Goal: Task Accomplishment & Management: Manage account settings

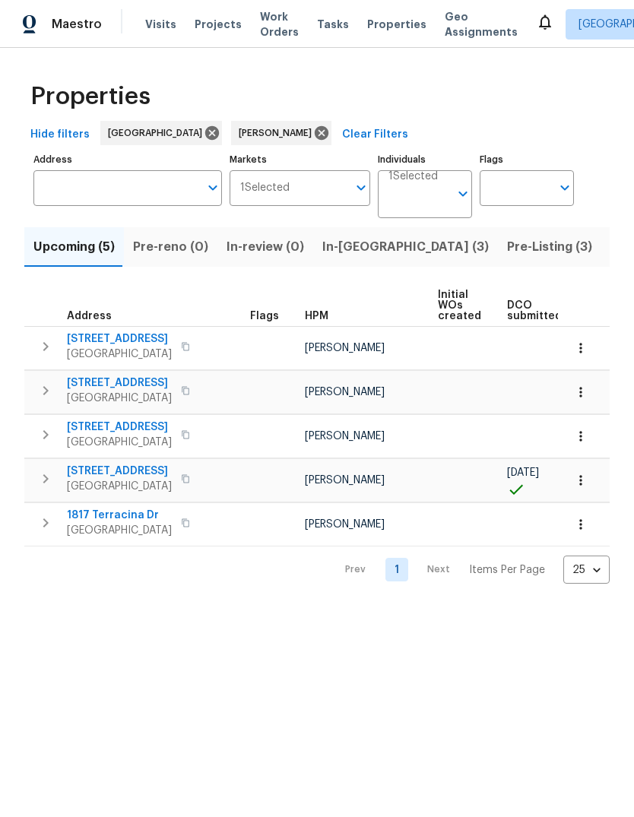
click at [507, 246] on span "Pre-Listing (3)" at bounding box center [549, 246] width 85 height 21
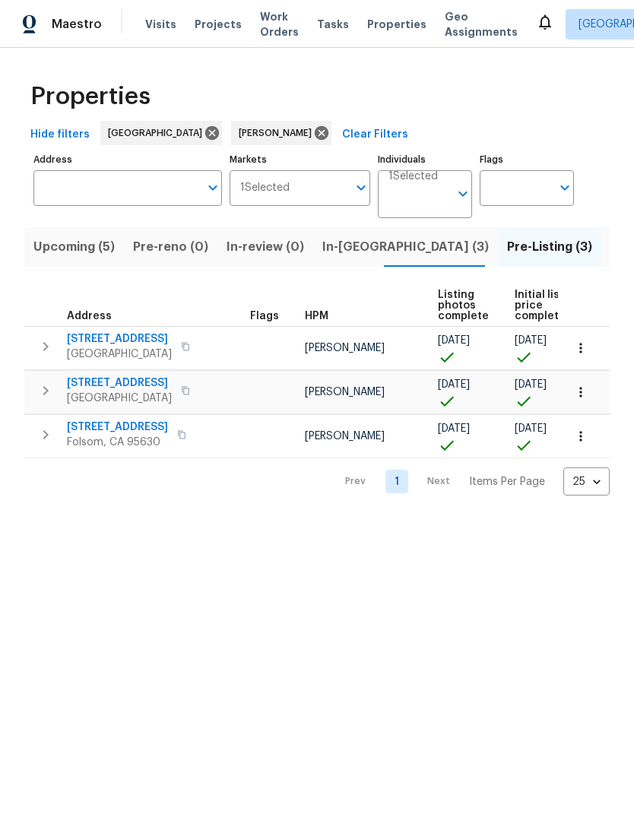
click at [113, 347] on span "Elk Grove, CA 95758" at bounding box center [119, 354] width 105 height 15
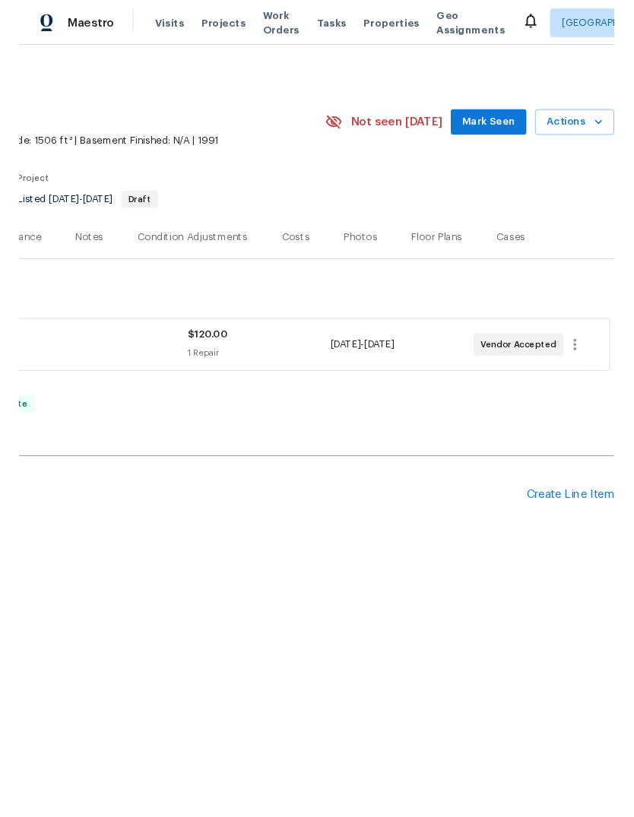
scroll to position [0, 225]
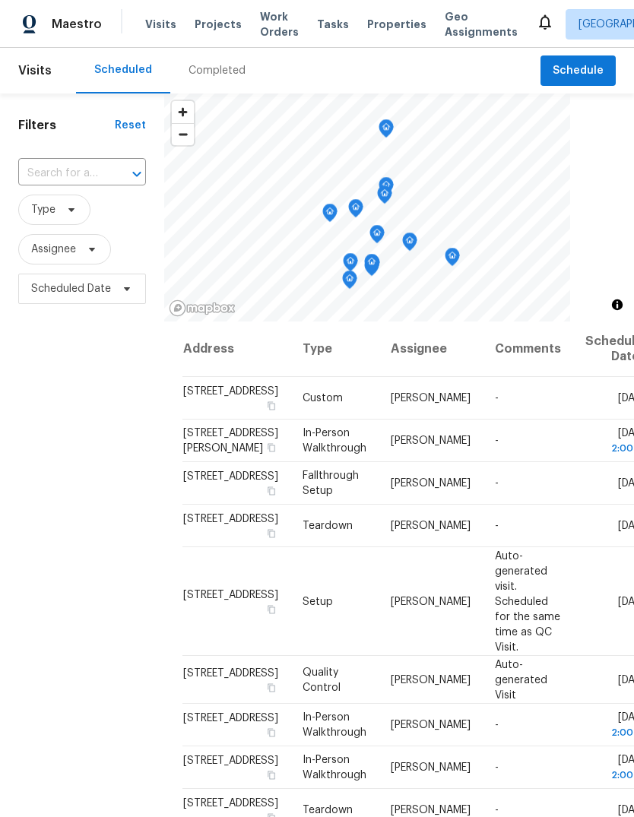
scroll to position [306, 0]
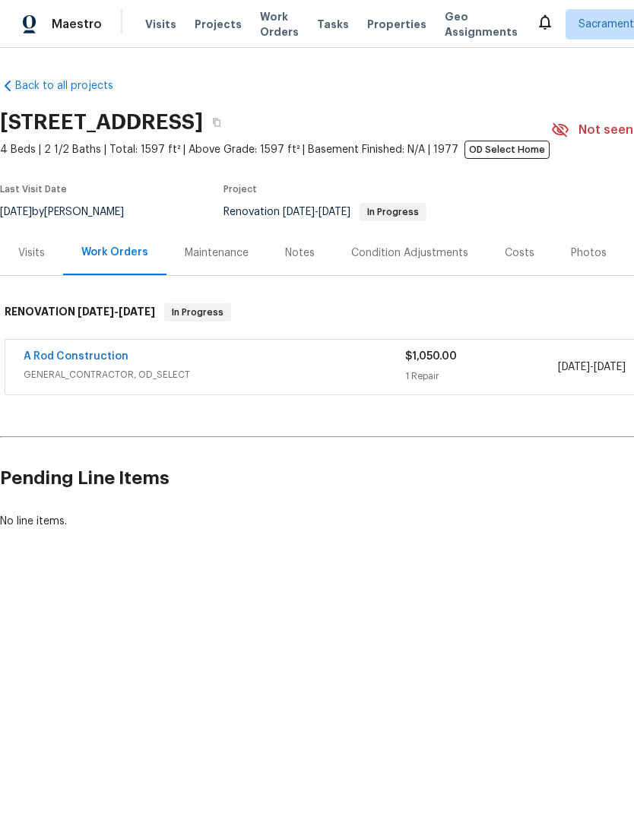
click at [59, 360] on link "A Rod Construction" at bounding box center [76, 356] width 105 height 11
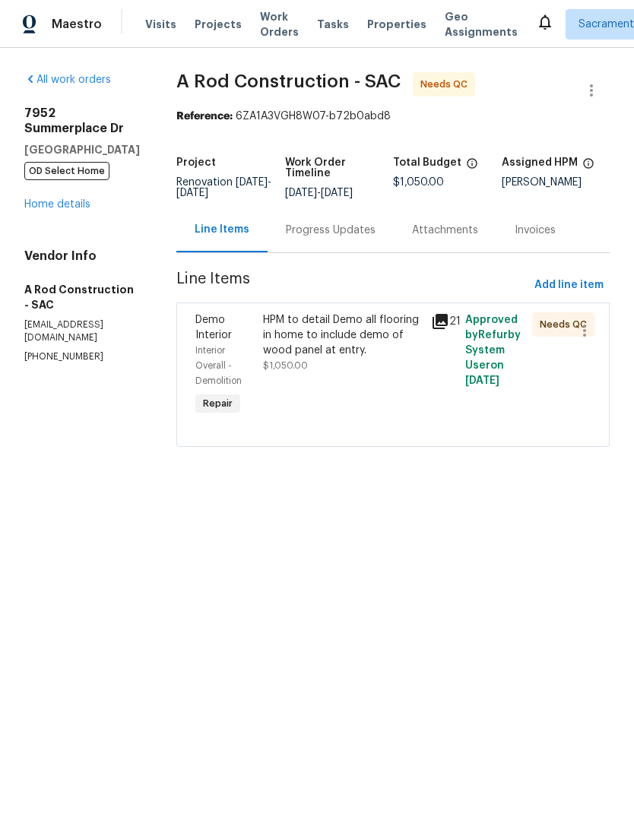
click at [354, 351] on div "HPM to detail Demo all flooring in home to include demo of wood panel at entry." at bounding box center [343, 335] width 160 height 46
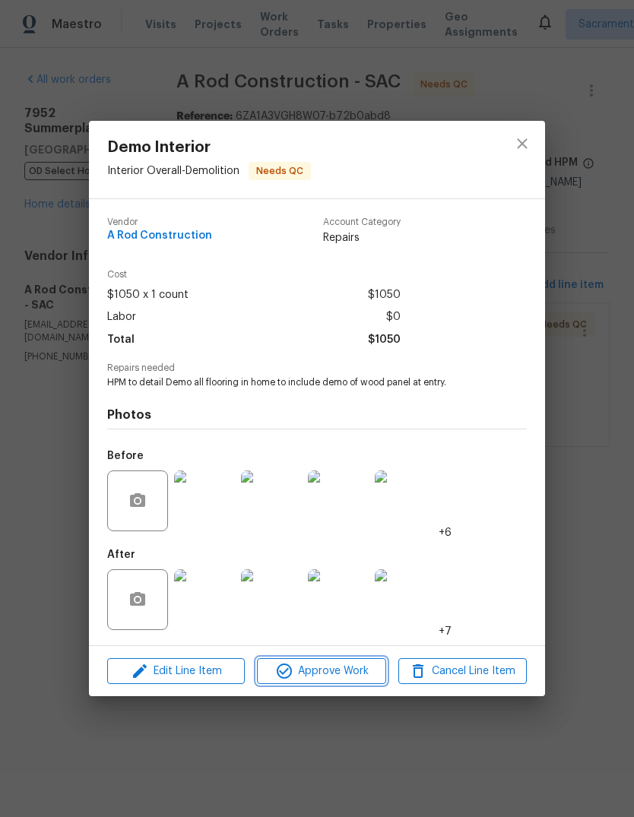
click at [321, 666] on span "Approve Work" at bounding box center [320, 671] width 119 height 19
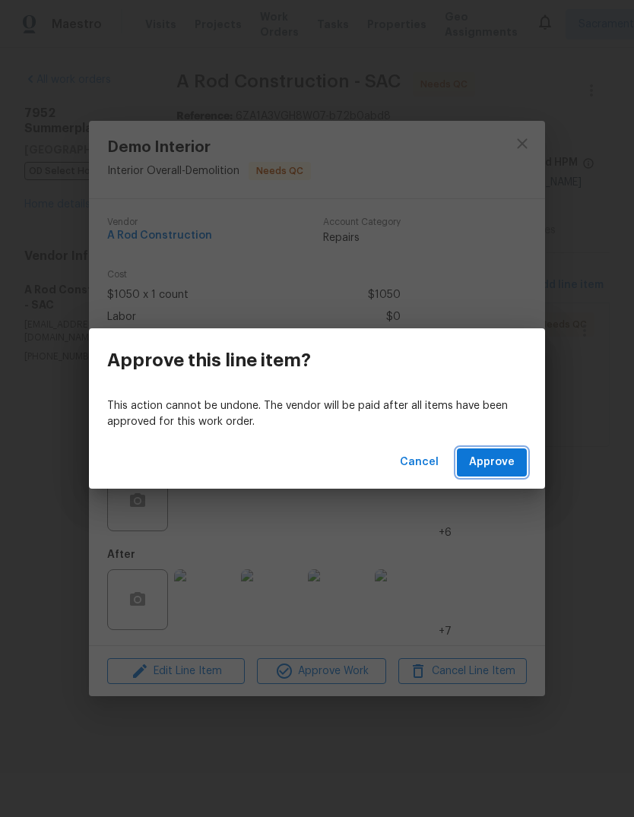
click at [515, 468] on button "Approve" at bounding box center [492, 462] width 70 height 28
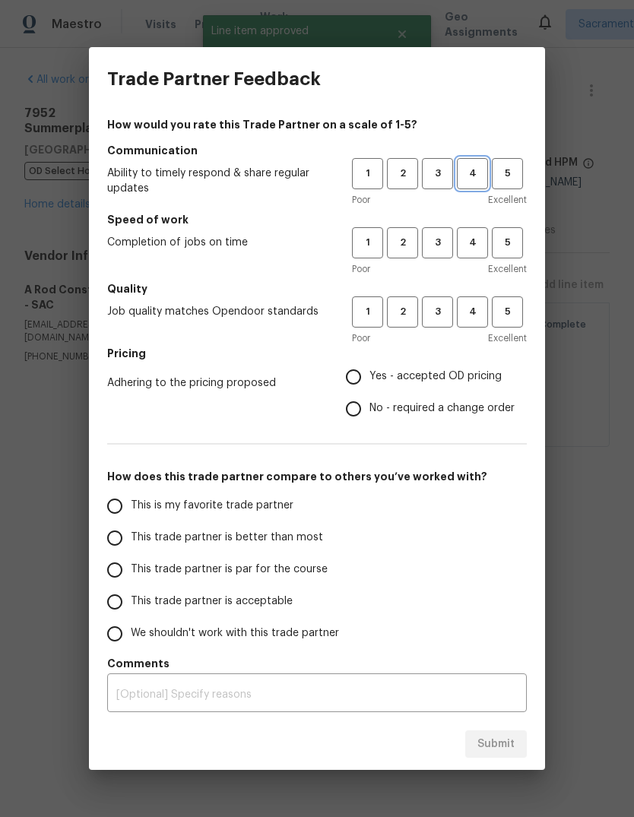
click at [473, 177] on span "4" at bounding box center [472, 173] width 28 height 17
click at [467, 236] on span "4" at bounding box center [472, 242] width 28 height 17
click at [466, 303] on span "4" at bounding box center [472, 311] width 28 height 17
click at [353, 377] on input "Yes - accepted OD pricing" at bounding box center [353, 377] width 32 height 32
radio input "true"
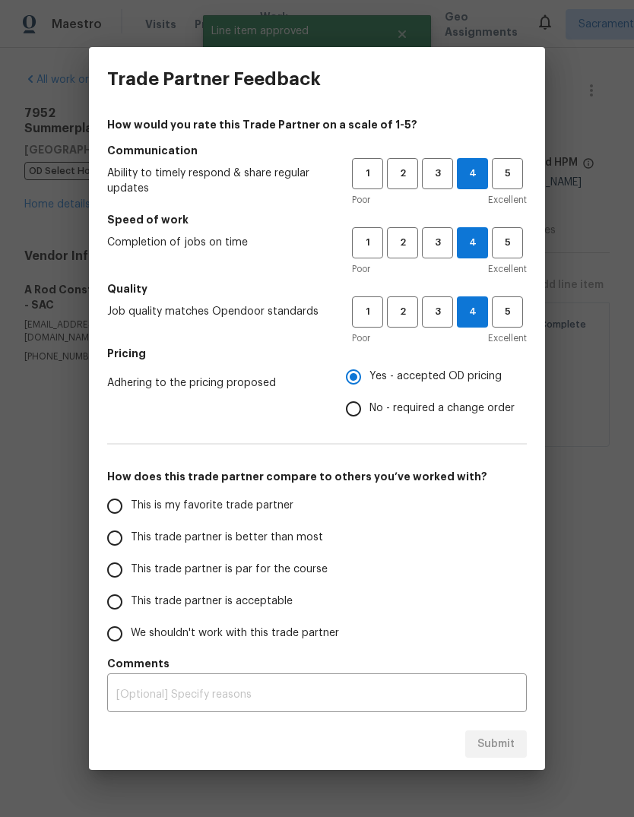
click at [104, 496] on input "This is my favorite trade partner" at bounding box center [115, 506] width 32 height 32
click at [491, 747] on span "Submit" at bounding box center [495, 744] width 37 height 19
radio input "true"
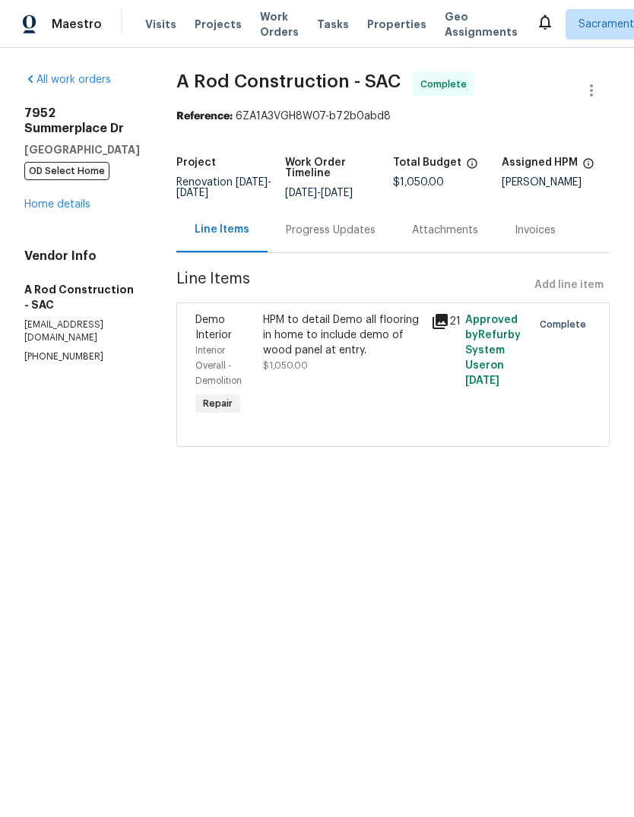
click at [43, 199] on link "Home details" at bounding box center [57, 204] width 66 height 11
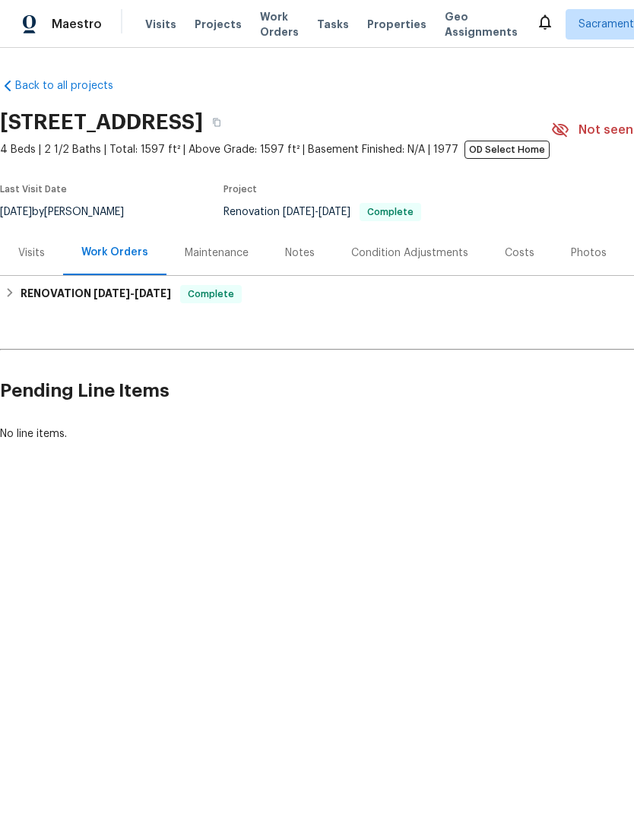
click at [271, 247] on div "Notes" at bounding box center [300, 252] width 66 height 45
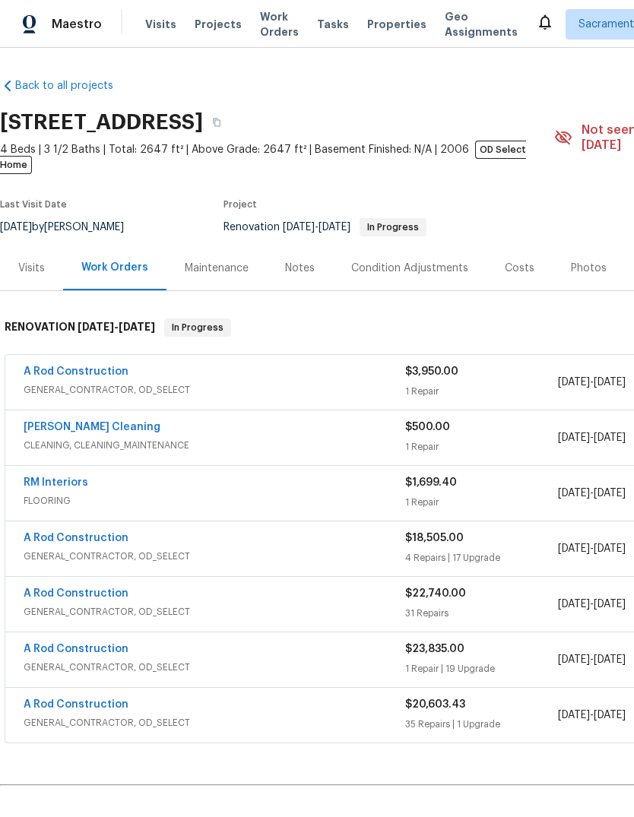
click at [44, 366] on link "A Rod Construction" at bounding box center [76, 371] width 105 height 11
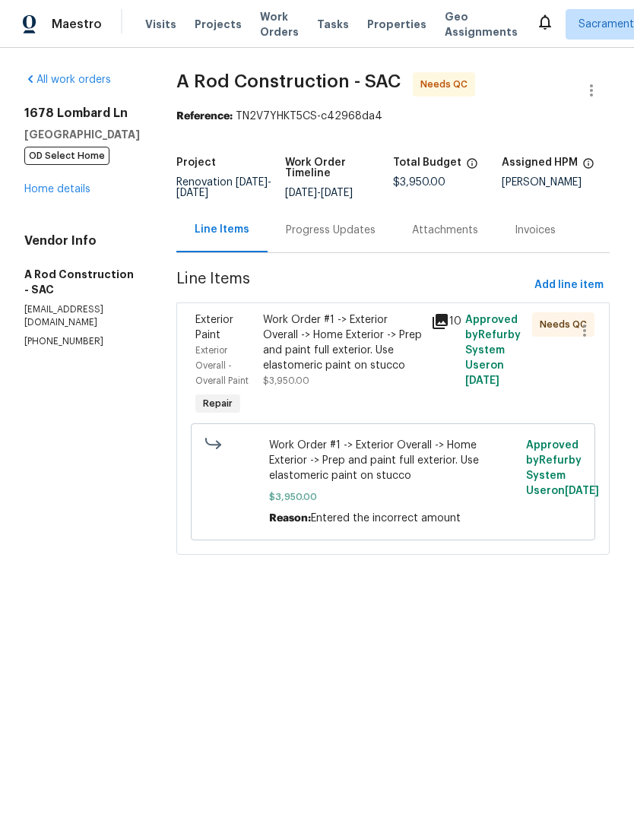
click at [374, 365] on div "Work Order #1 -> Exterior Overall -> Home Exterior -> Prep and paint full exter…" at bounding box center [343, 342] width 160 height 61
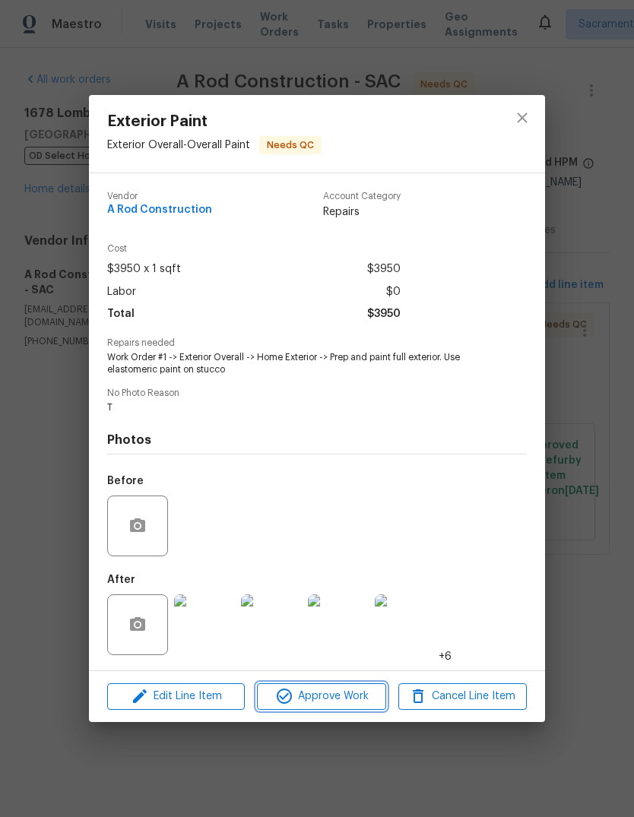
click at [327, 695] on span "Approve Work" at bounding box center [320, 696] width 119 height 19
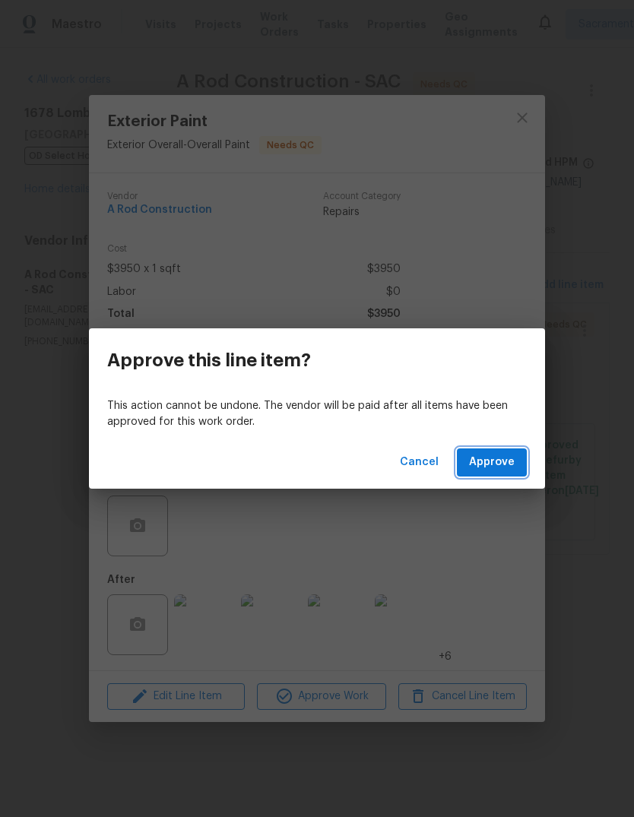
click at [506, 467] on span "Approve" at bounding box center [492, 462] width 46 height 19
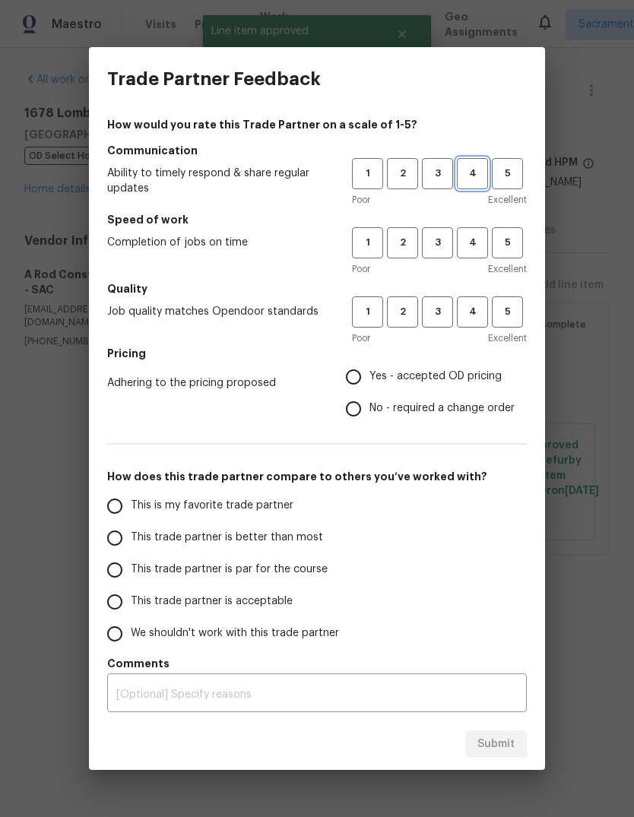
click at [473, 169] on span "4" at bounding box center [472, 173] width 28 height 17
click at [475, 246] on span "4" at bounding box center [472, 242] width 28 height 17
click at [479, 318] on span "4" at bounding box center [472, 311] width 28 height 17
click at [354, 378] on input "Yes - accepted OD pricing" at bounding box center [353, 377] width 32 height 32
radio input "true"
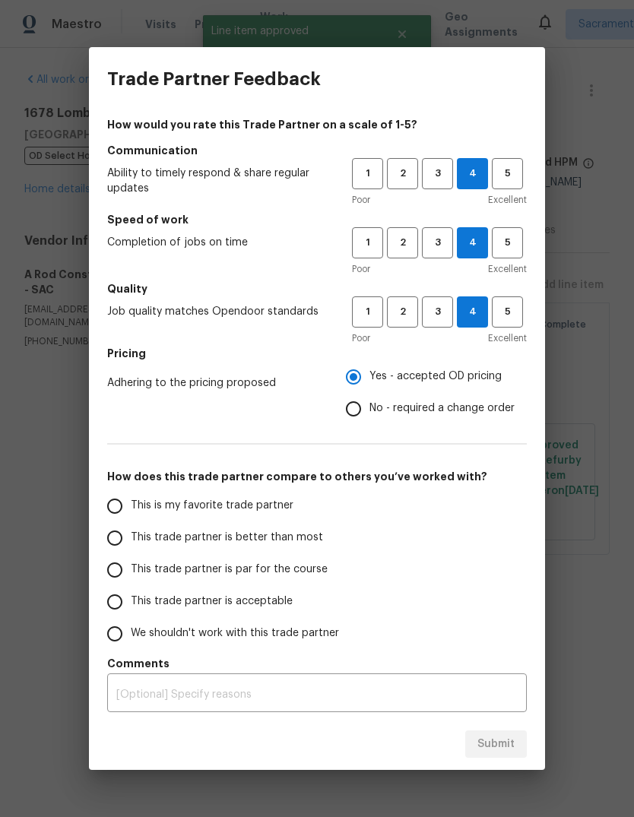
click at [103, 509] on input "This is my favorite trade partner" at bounding box center [115, 506] width 32 height 32
click at [499, 746] on span "Submit" at bounding box center [495, 744] width 37 height 19
radio input "true"
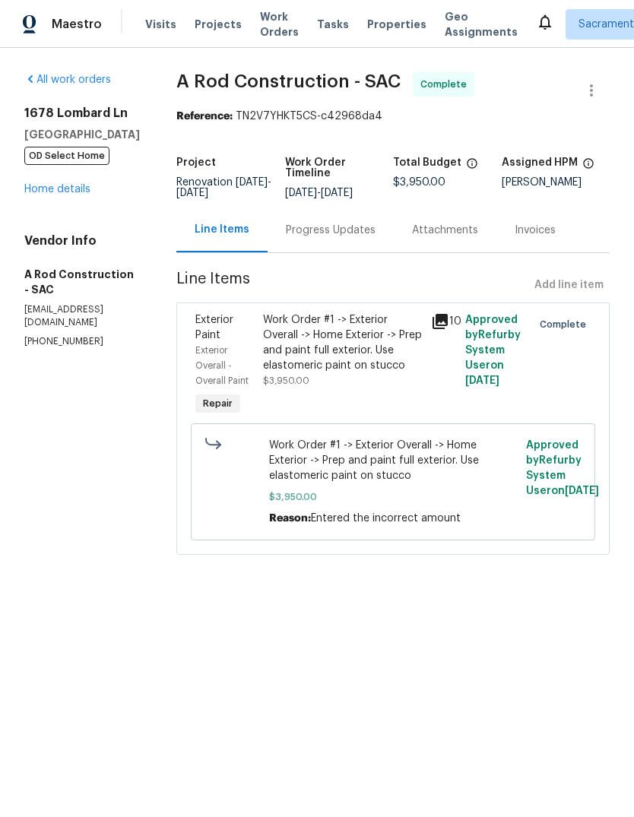
click at [569, 74] on span "A Rod Construction - SAC Complete" at bounding box center [374, 90] width 397 height 36
